Goal: Information Seeking & Learning: Learn about a topic

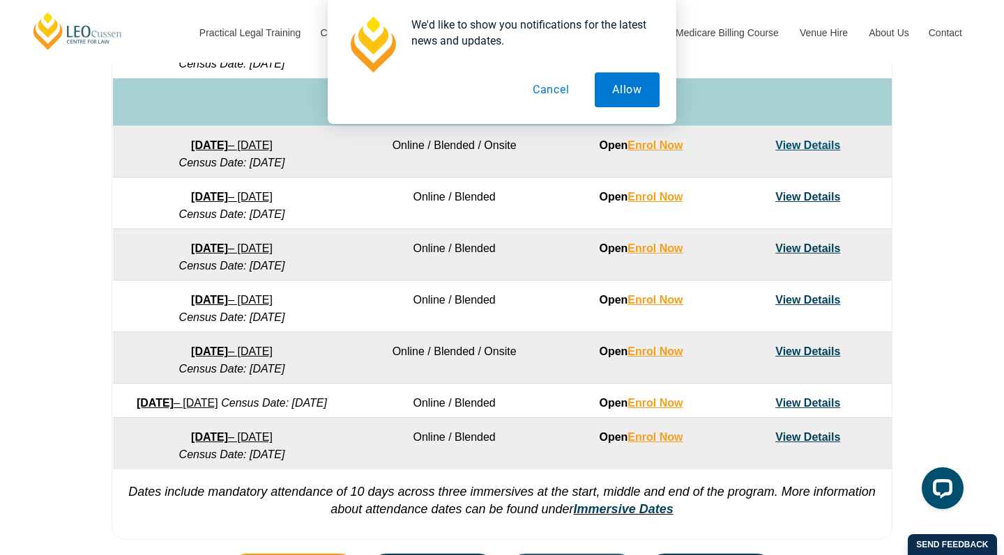
scroll to position [949, 0]
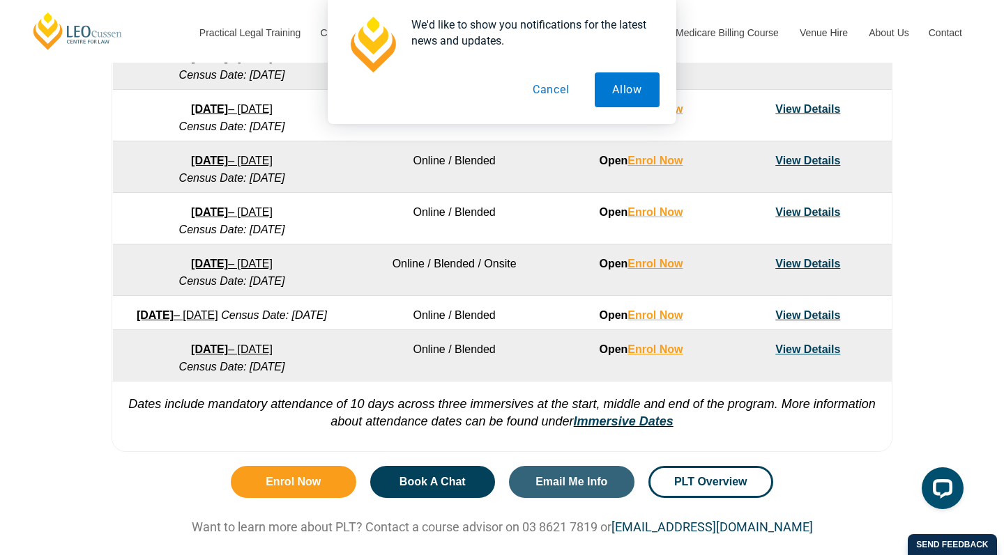
click at [559, 89] on button "Cancel" at bounding box center [551, 89] width 72 height 35
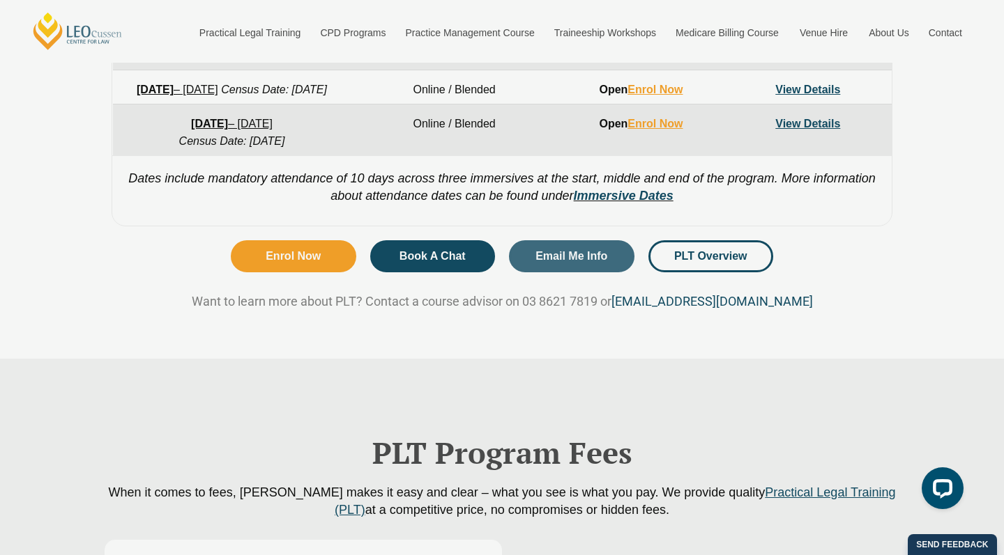
scroll to position [1227, 0]
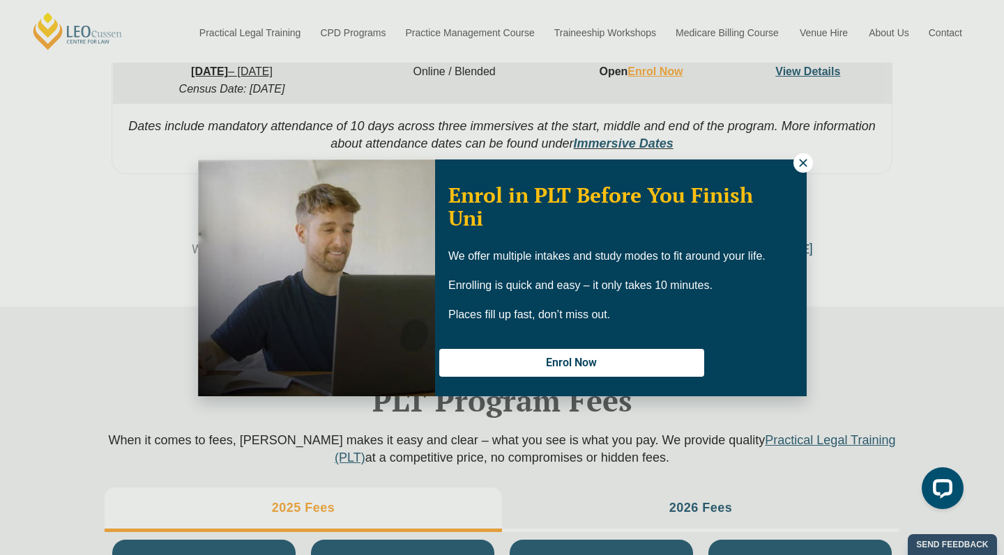
click at [801, 162] on icon at bounding box center [803, 163] width 13 height 13
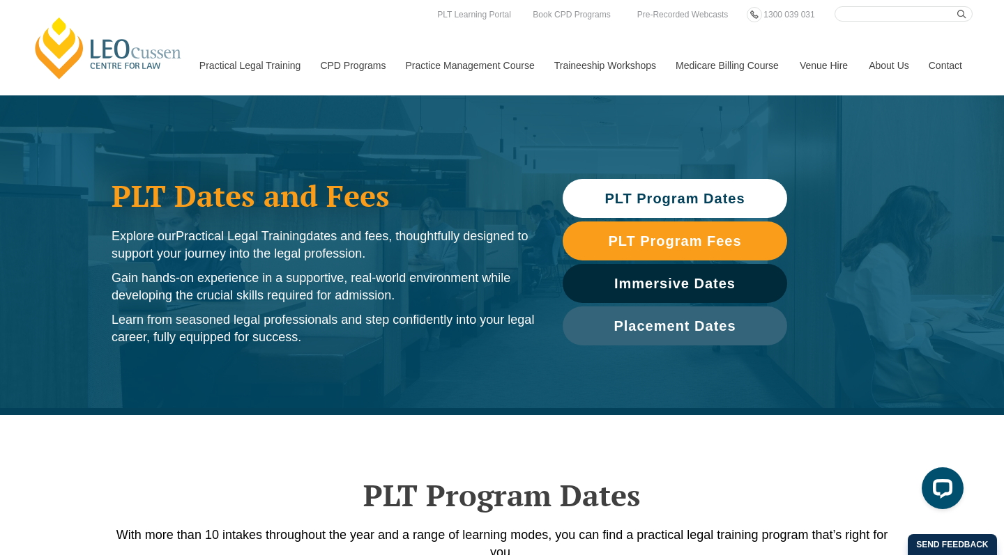
scroll to position [0, 0]
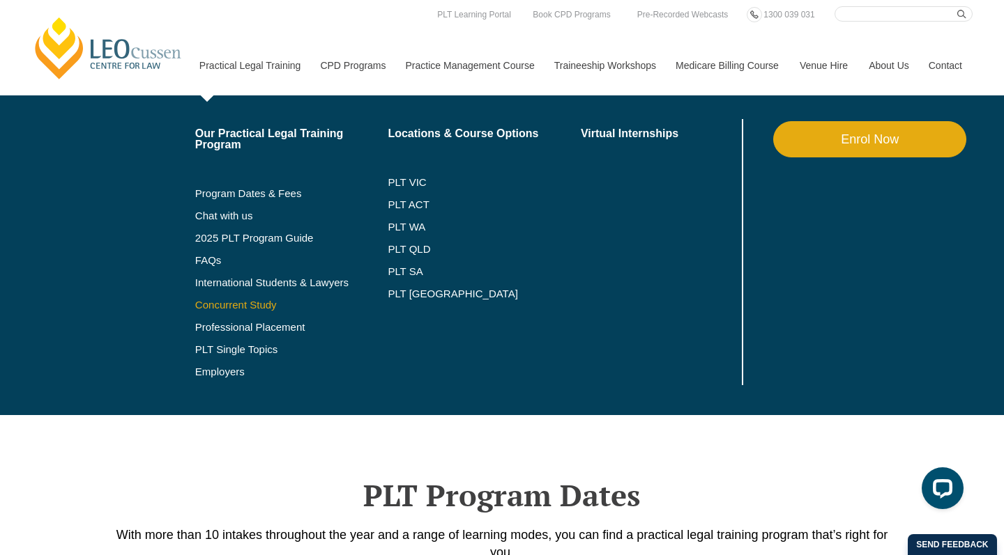
click at [217, 303] on link "Concurrent Study" at bounding box center [291, 305] width 193 height 11
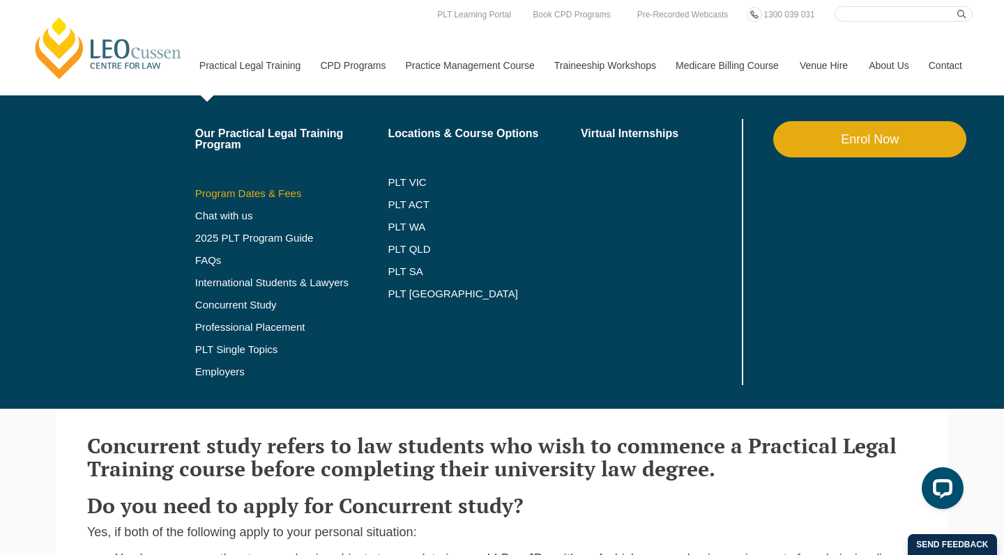
click at [236, 192] on link "Program Dates & Fees" at bounding box center [291, 193] width 193 height 11
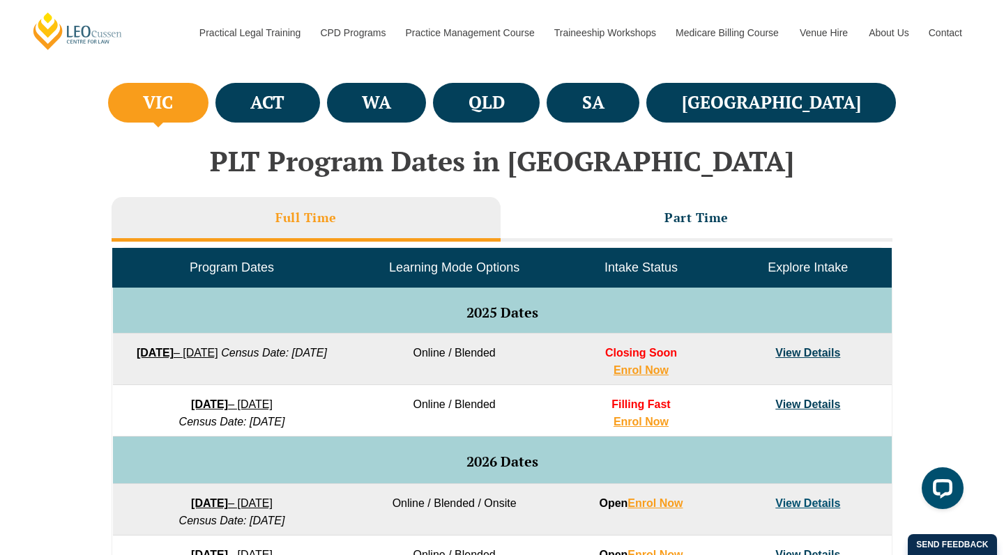
scroll to position [491, 0]
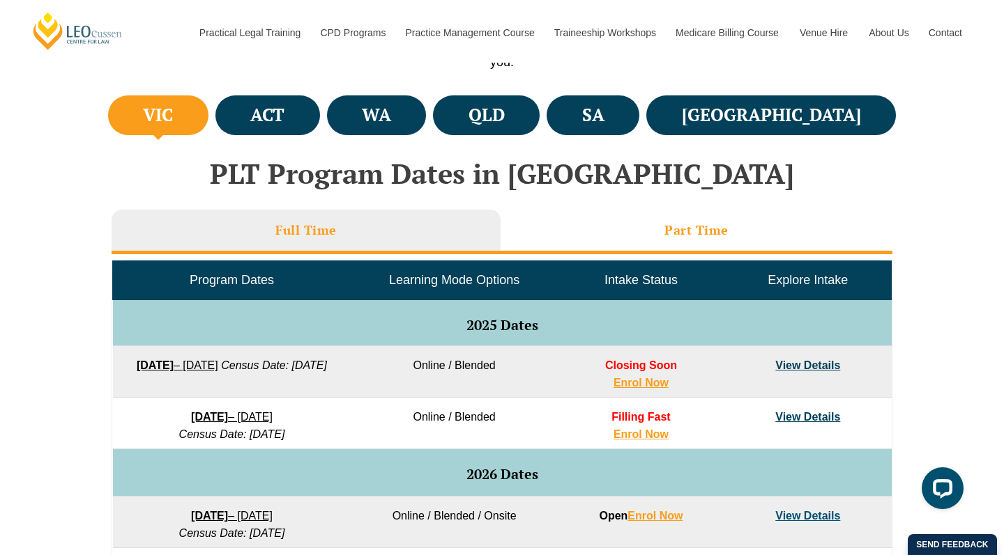
click at [672, 231] on h3 "Part Time" at bounding box center [696, 230] width 64 height 16
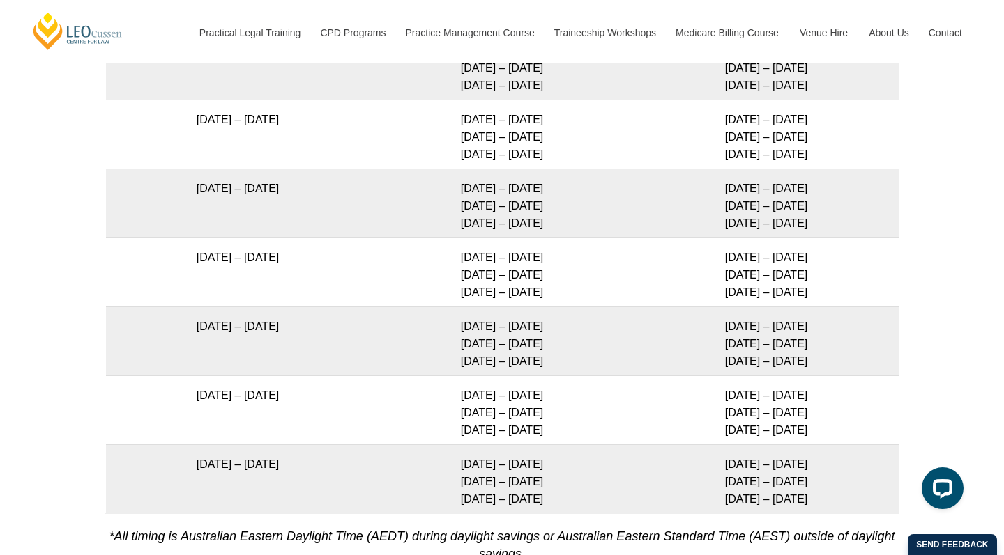
scroll to position [2466, 0]
click at [977, 362] on div "Full Time Part Time Full Time Immersive Attendance Dates Program Dates Blended …" at bounding box center [502, 126] width 1004 height 958
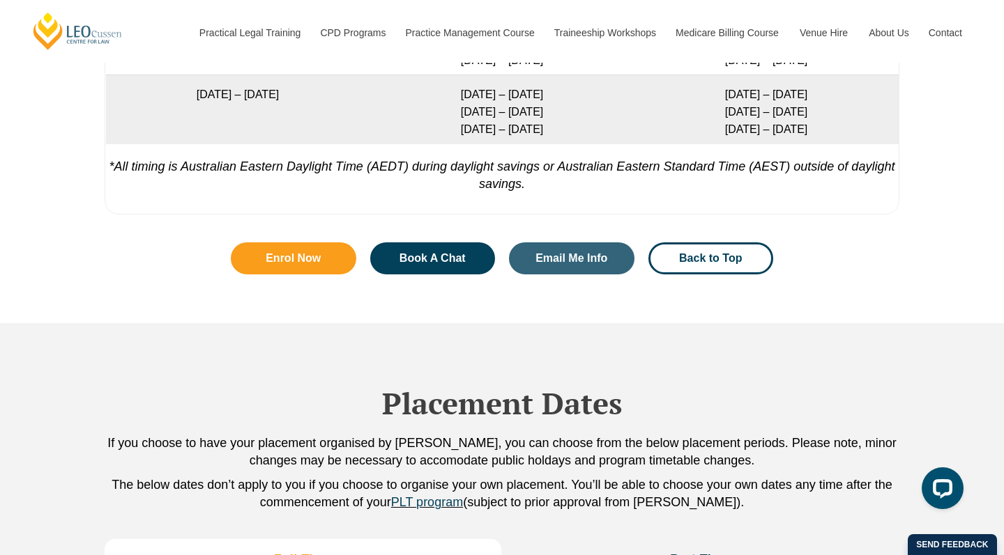
scroll to position [2837, 0]
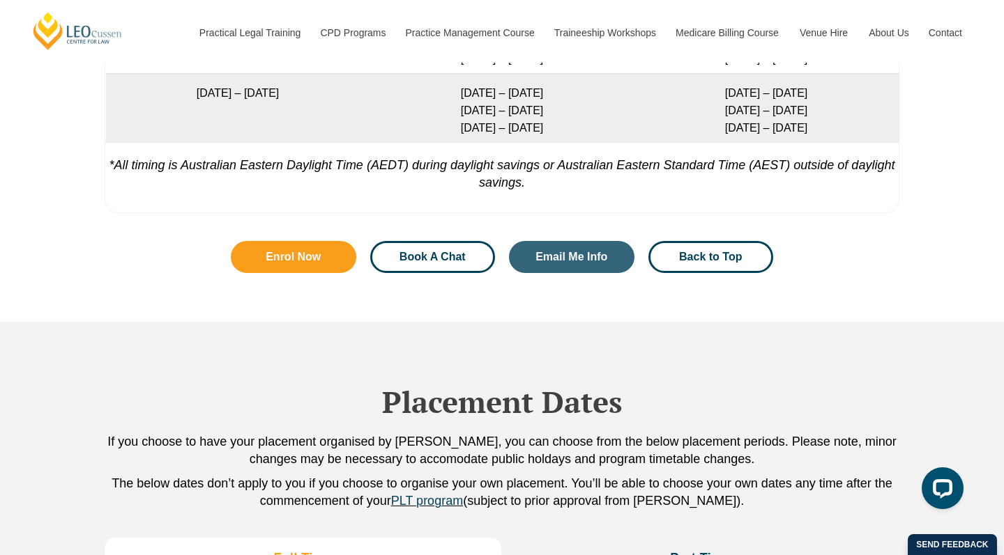
click at [434, 241] on link "Book A Chat" at bounding box center [432, 257] width 125 height 32
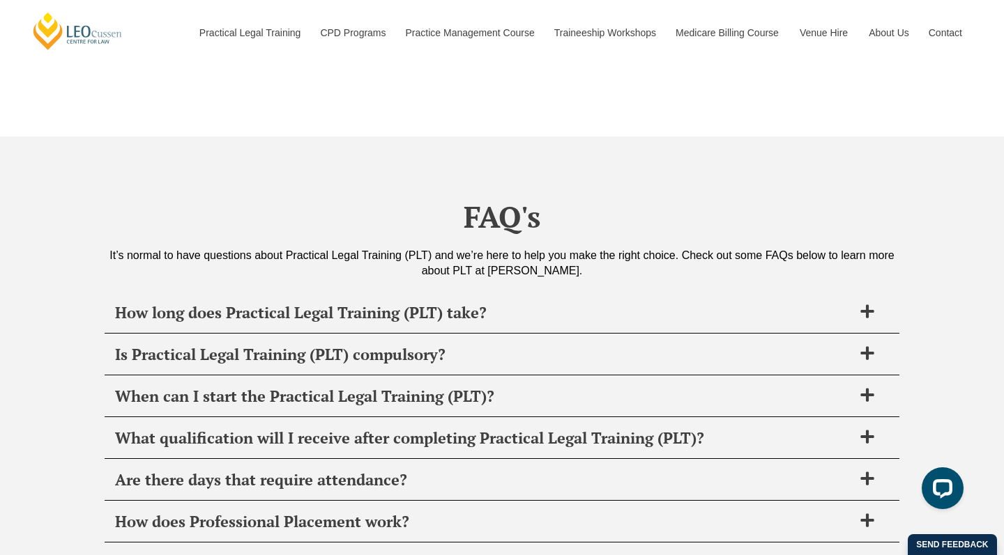
scroll to position [5037, 0]
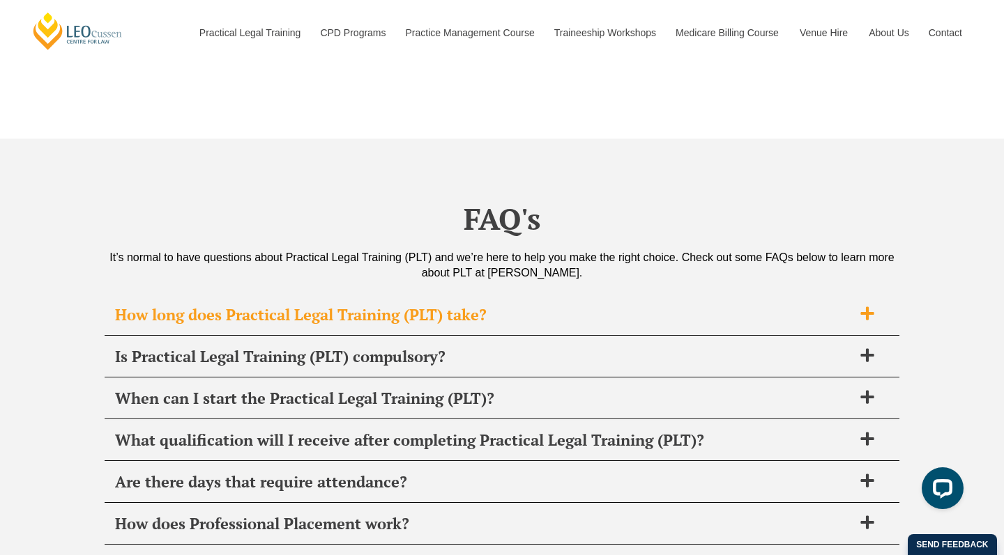
click at [848, 305] on span "How long does Practical Legal Training (PLT) take?" at bounding box center [483, 315] width 737 height 20
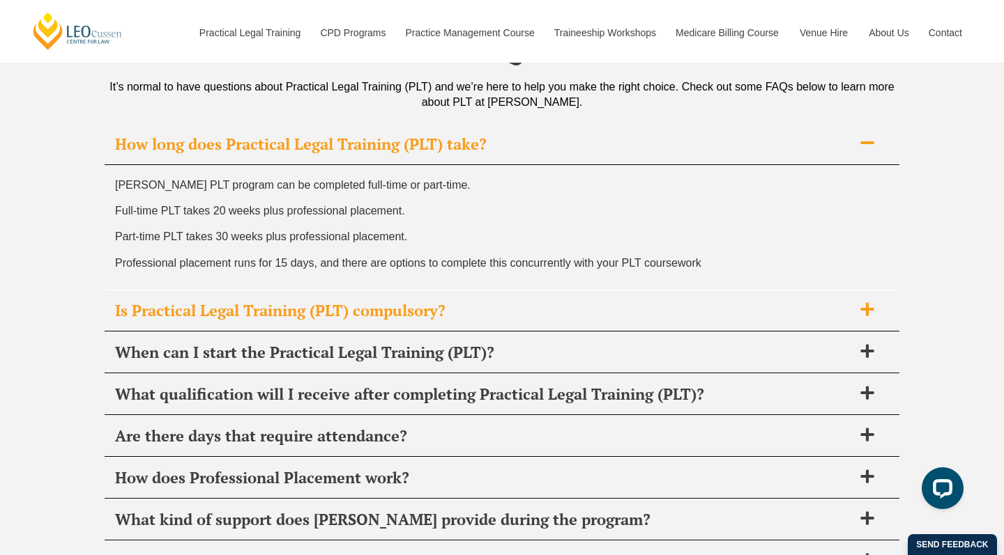
scroll to position [5209, 0]
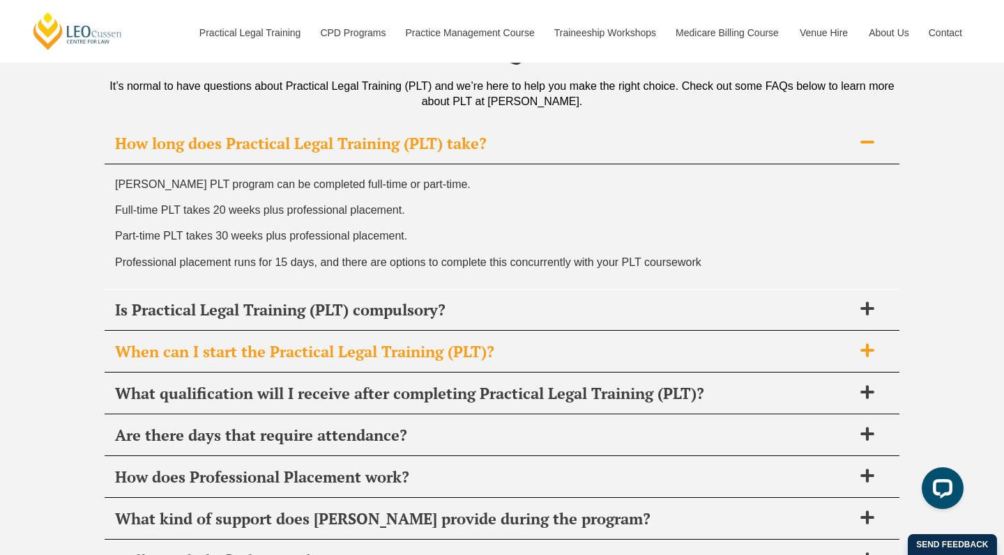
click at [810, 342] on span "When can I start the Practical Legal Training (PLT)?" at bounding box center [483, 352] width 737 height 20
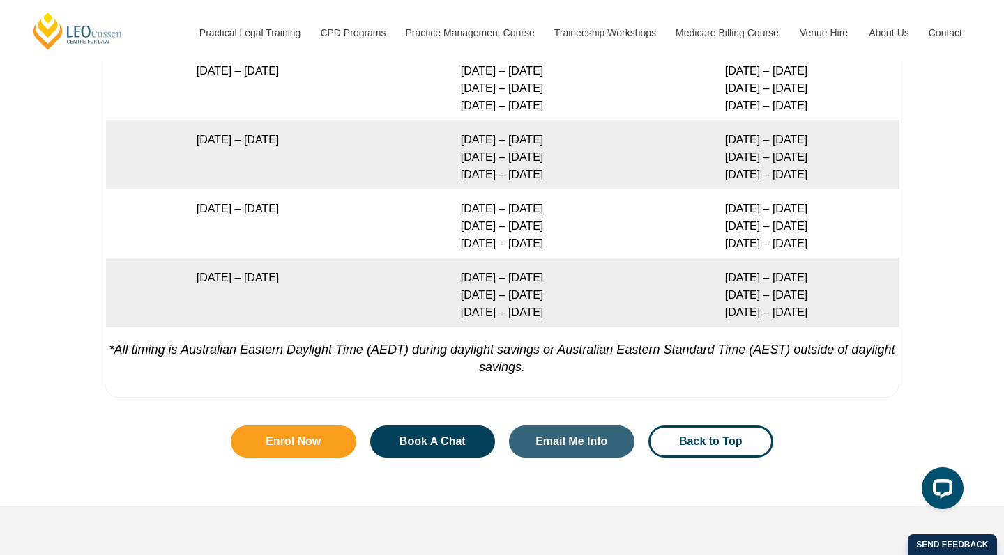
scroll to position [2680, 0]
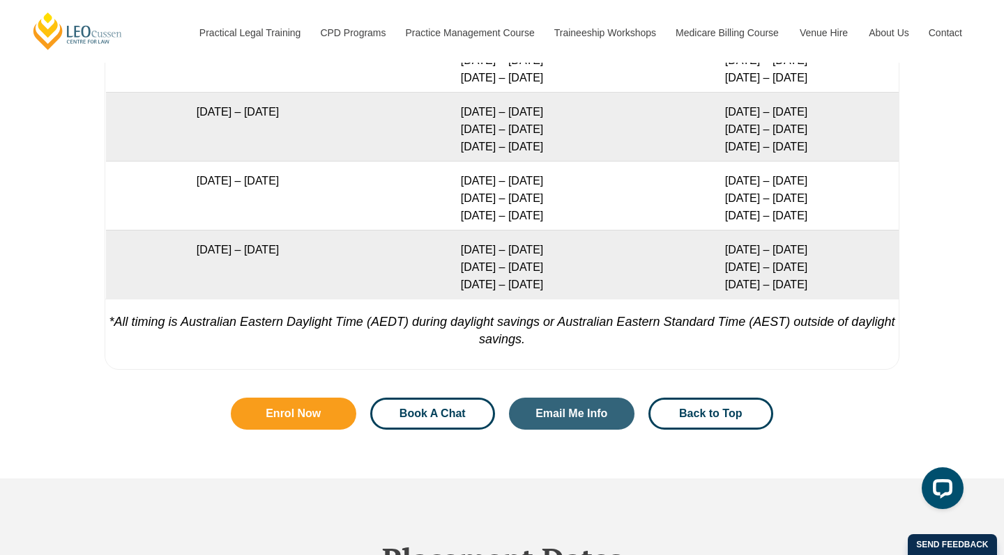
click at [430, 412] on link "Book A Chat" at bounding box center [432, 414] width 125 height 32
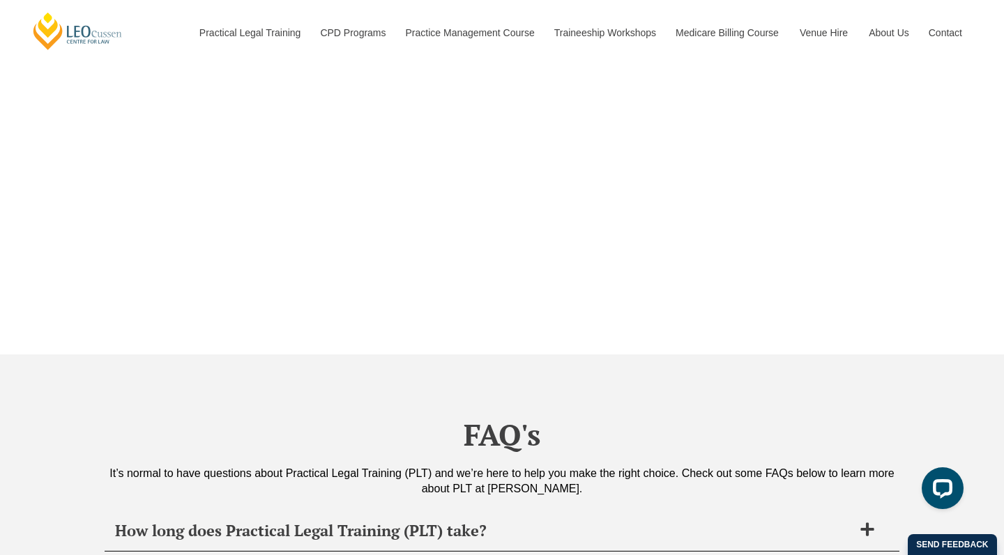
scroll to position [4817, 0]
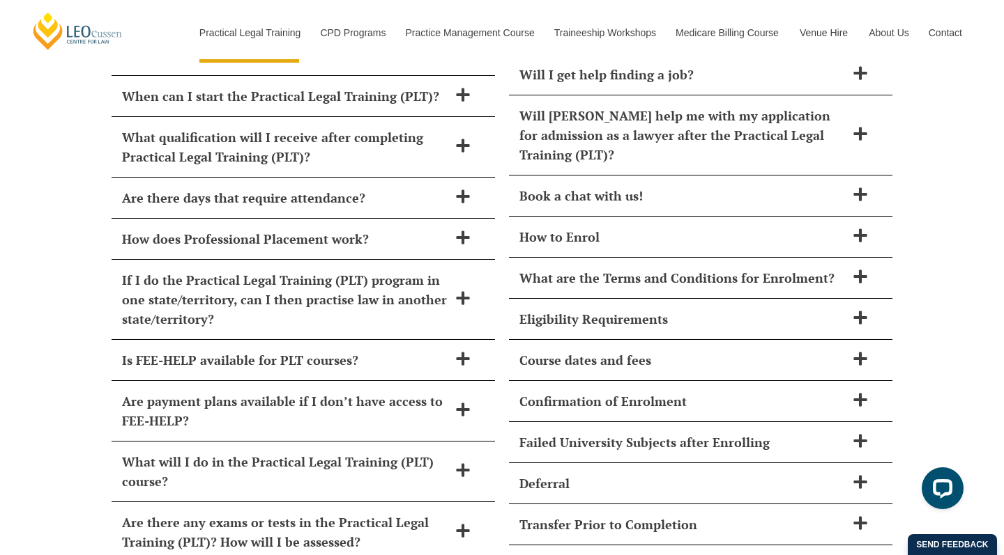
scroll to position [5825, 0]
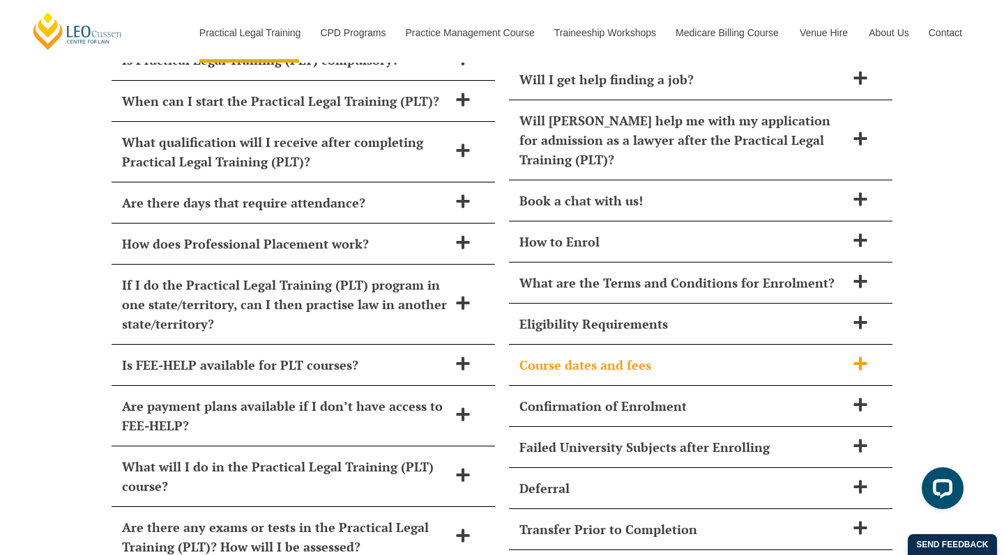
click at [747, 355] on h2 "Course dates and fees" at bounding box center [682, 365] width 326 height 20
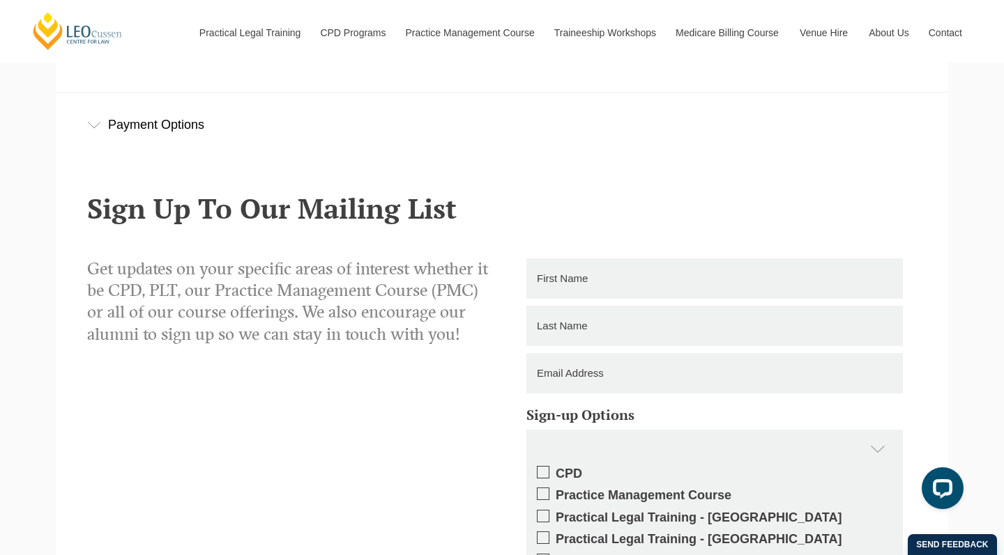
scroll to position [684, 0]
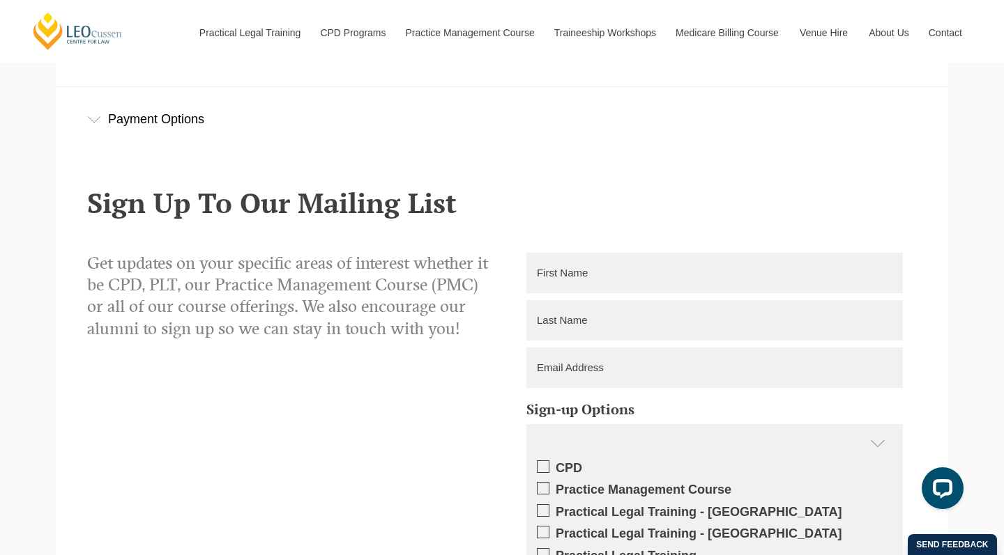
click at [367, 201] on h2 "Sign Up To Our Mailing List" at bounding box center [501, 202] width 829 height 31
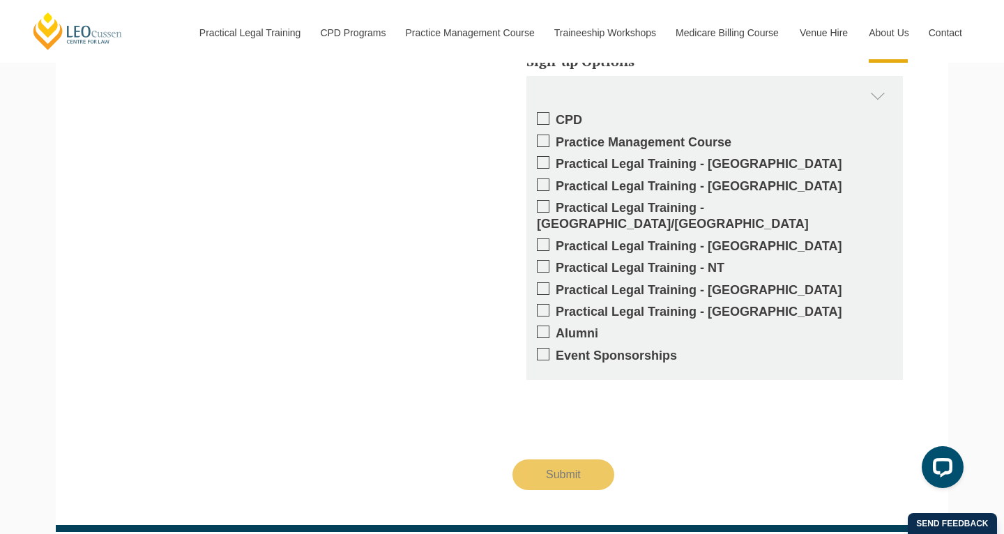
scroll to position [9173, 0]
